Goal: Check status: Check status

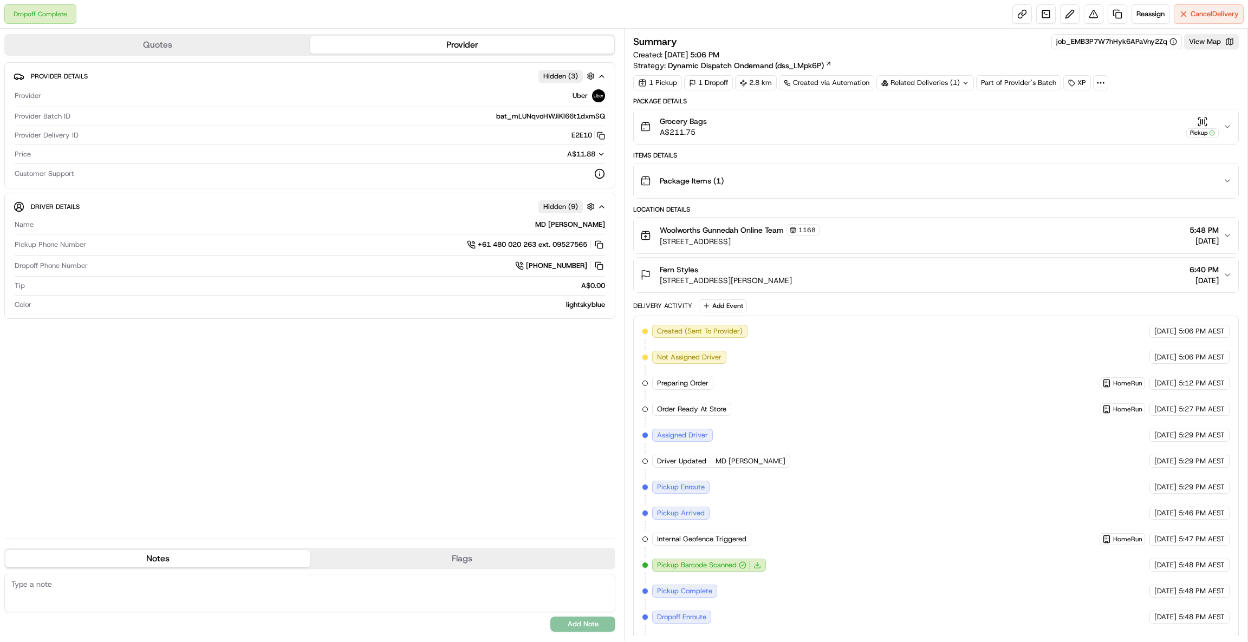
click at [1224, 187] on button "Package Items ( 1 )" at bounding box center [936, 181] width 604 height 35
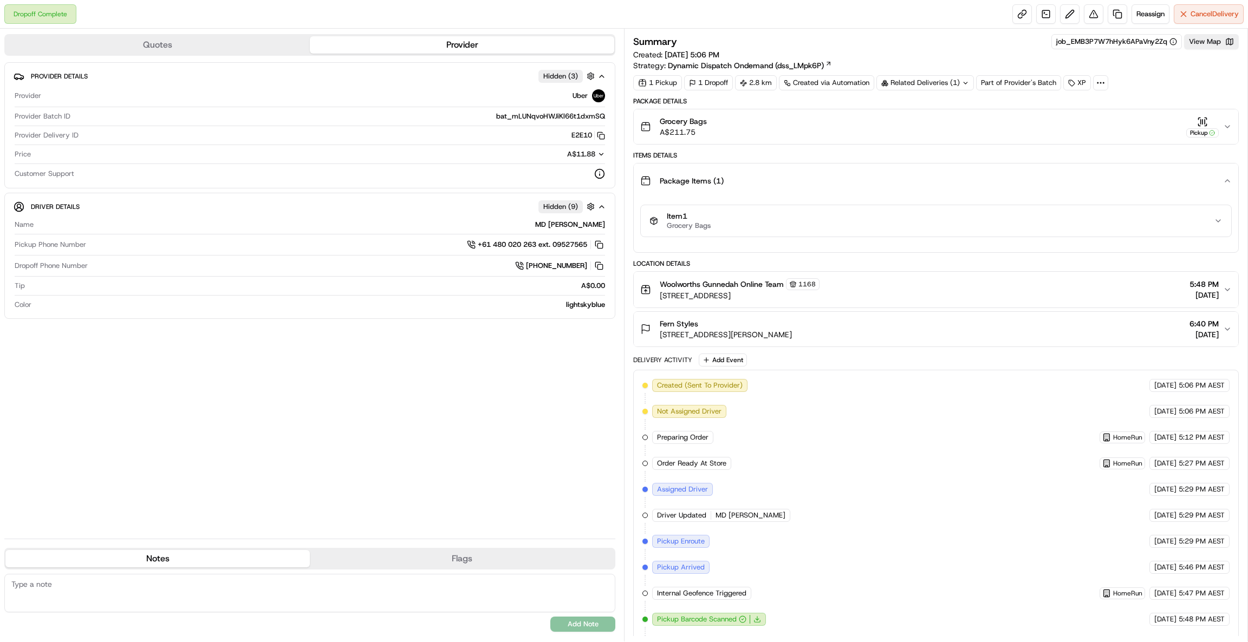
click at [1211, 219] on div "Item 1 Grocery Bags" at bounding box center [931, 221] width 564 height 18
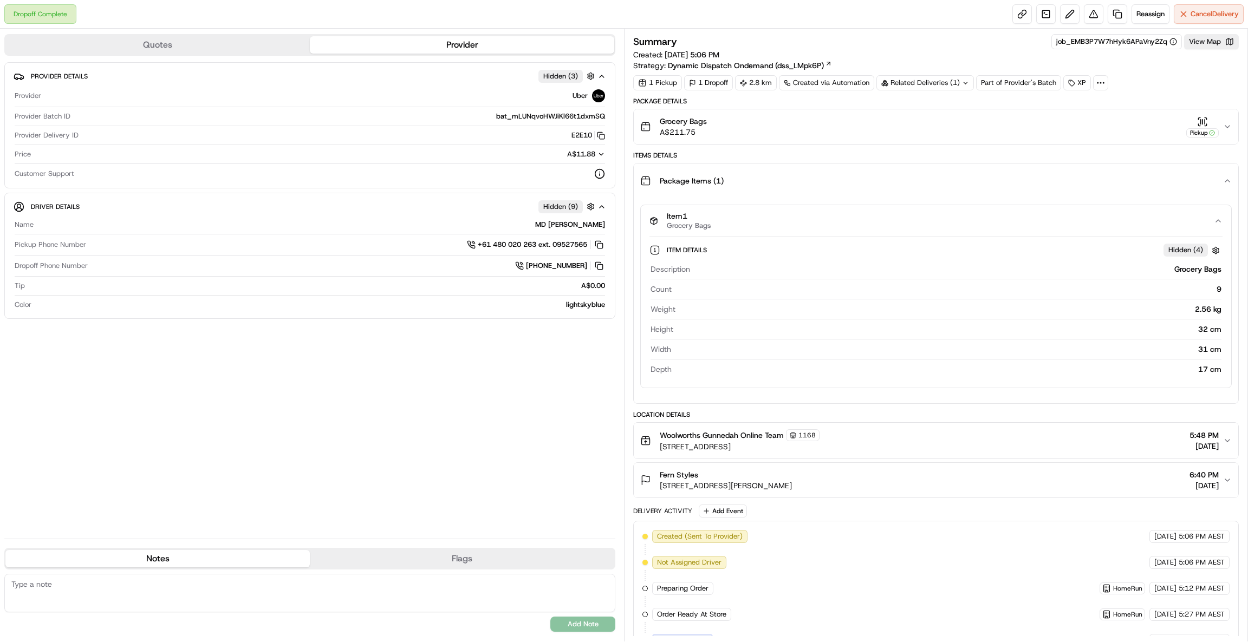
click at [1211, 219] on div "Item 1 Grocery Bags" at bounding box center [931, 221] width 564 height 18
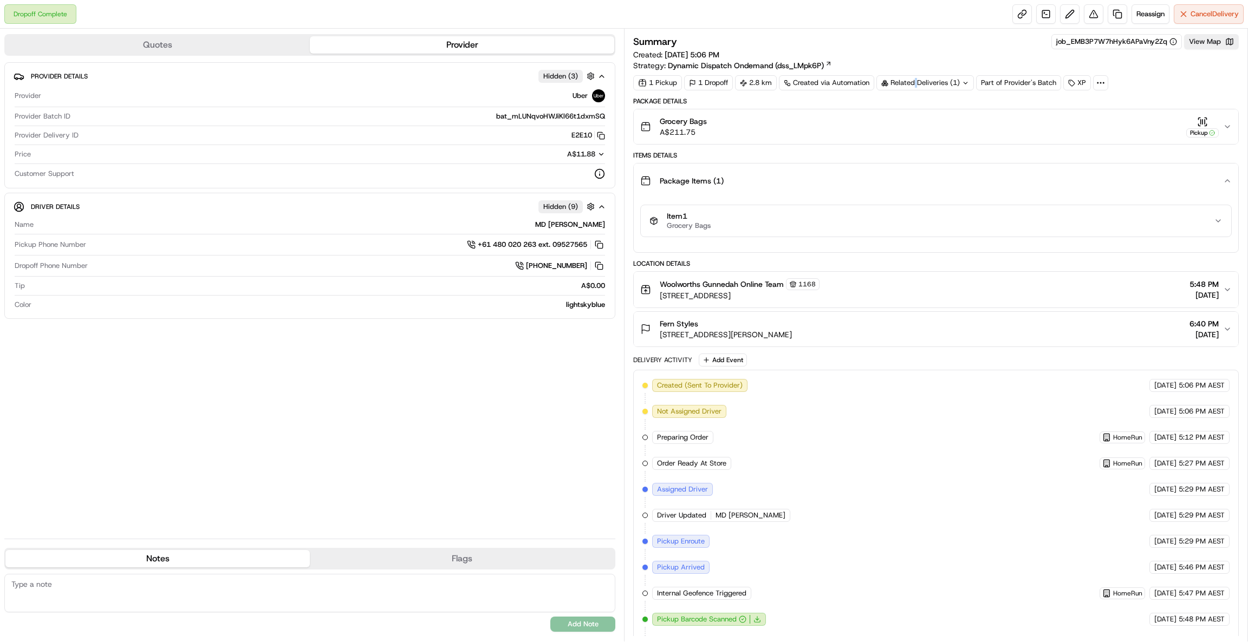
click at [917, 82] on div "Related Deliveries (1)" at bounding box center [924, 82] width 97 height 15
click at [251, 392] on div "Provider Details Hidden ( 3 ) Provider Uber Provider Batch ID bat_mLUNqvoHWJiKl…" at bounding box center [309, 296] width 611 height 468
click at [1223, 131] on icon "button" at bounding box center [1227, 126] width 9 height 9
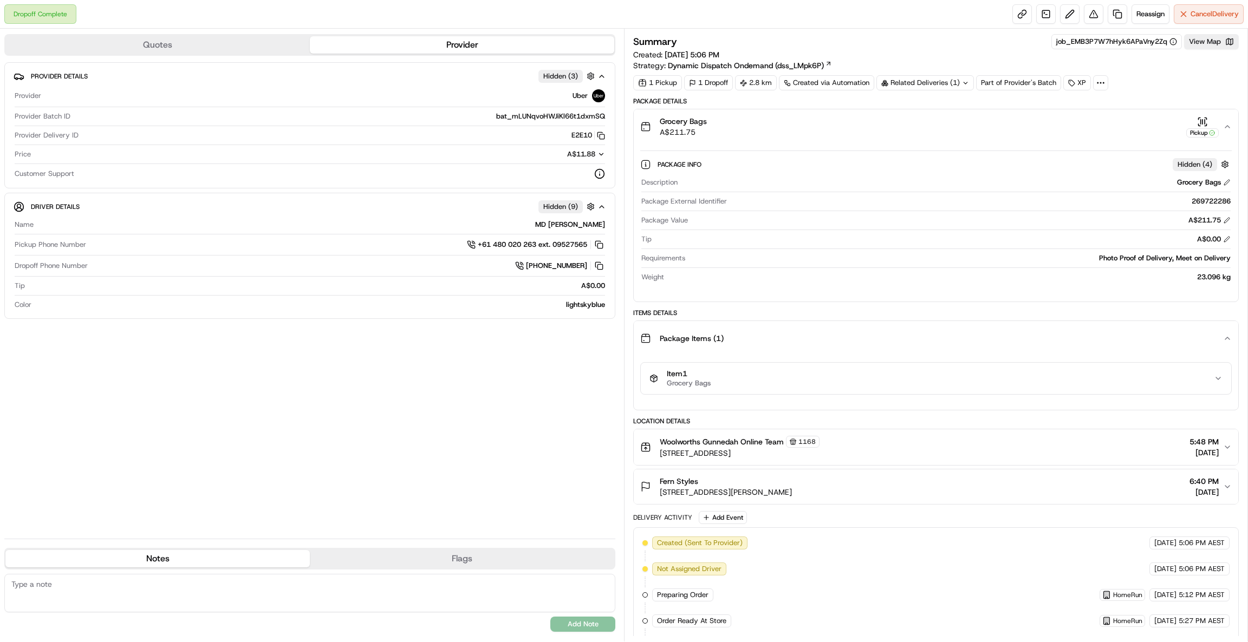
click at [1223, 131] on icon "button" at bounding box center [1227, 126] width 9 height 9
